Goal: Navigation & Orientation: Find specific page/section

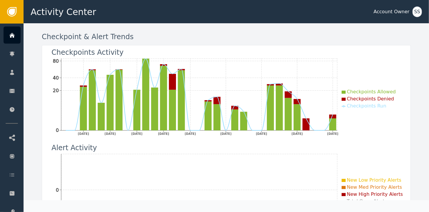
scroll to position [59, 0]
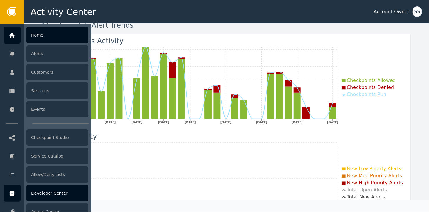
click at [49, 191] on div "Developer Center" at bounding box center [57, 193] width 62 height 16
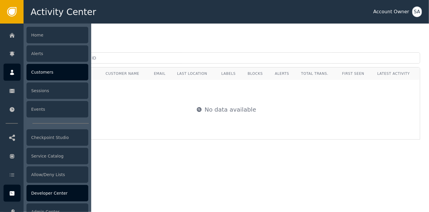
click at [49, 197] on div "Developer Center" at bounding box center [57, 193] width 62 height 16
